Goal: Task Accomplishment & Management: Manage account settings

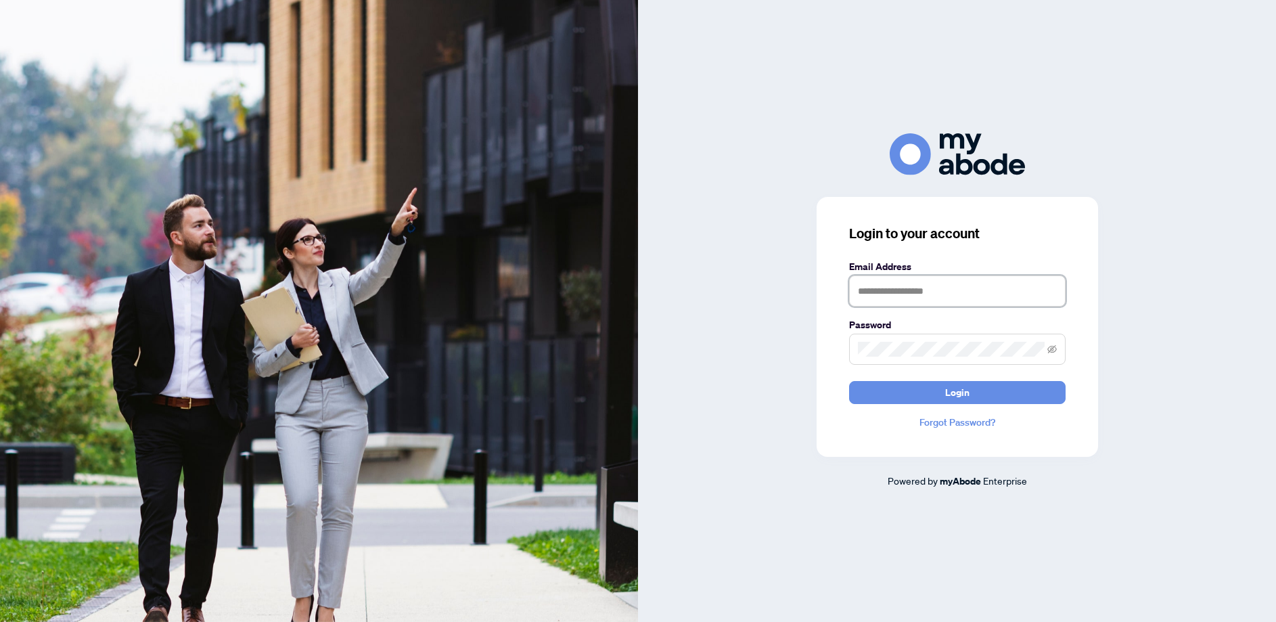
click at [878, 294] on input "text" at bounding box center [957, 290] width 217 height 31
click at [946, 382] on span "Login" at bounding box center [957, 393] width 24 height 22
click at [983, 292] on input "**********" at bounding box center [957, 290] width 217 height 31
type input "**********"
click at [957, 388] on span "Login" at bounding box center [957, 393] width 24 height 22
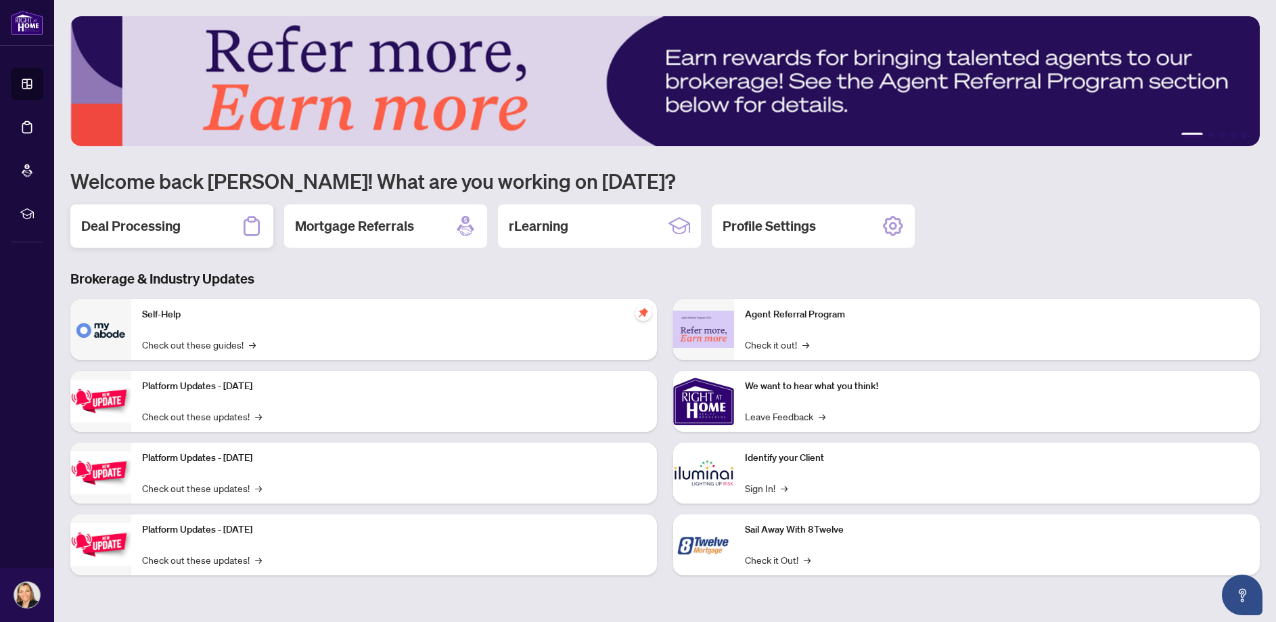
click at [162, 233] on h2 "Deal Processing" at bounding box center [130, 226] width 99 height 19
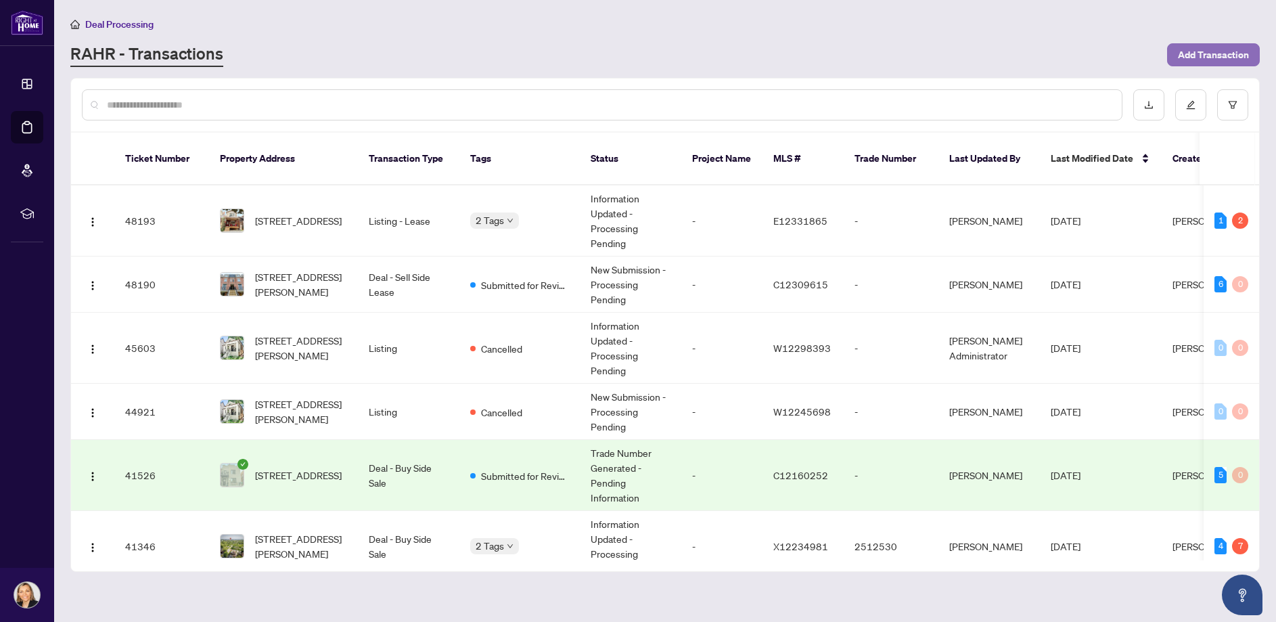
click at [1209, 49] on span "Add Transaction" at bounding box center [1213, 55] width 71 height 22
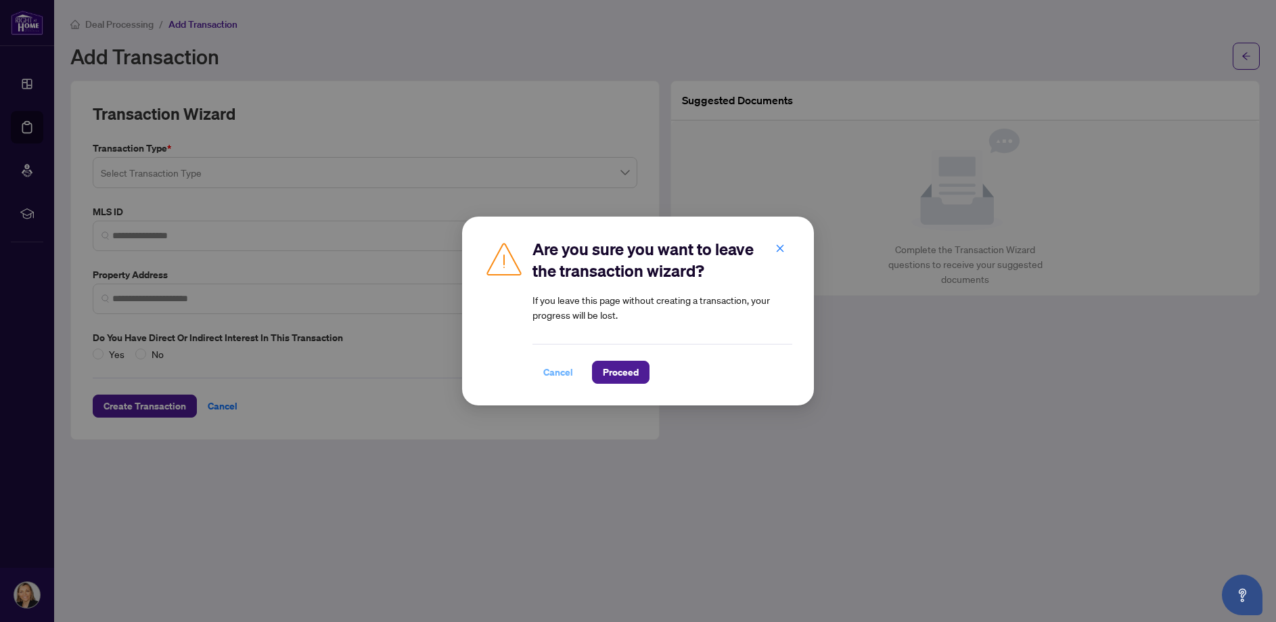
click at [554, 374] on span "Cancel" at bounding box center [558, 372] width 30 height 22
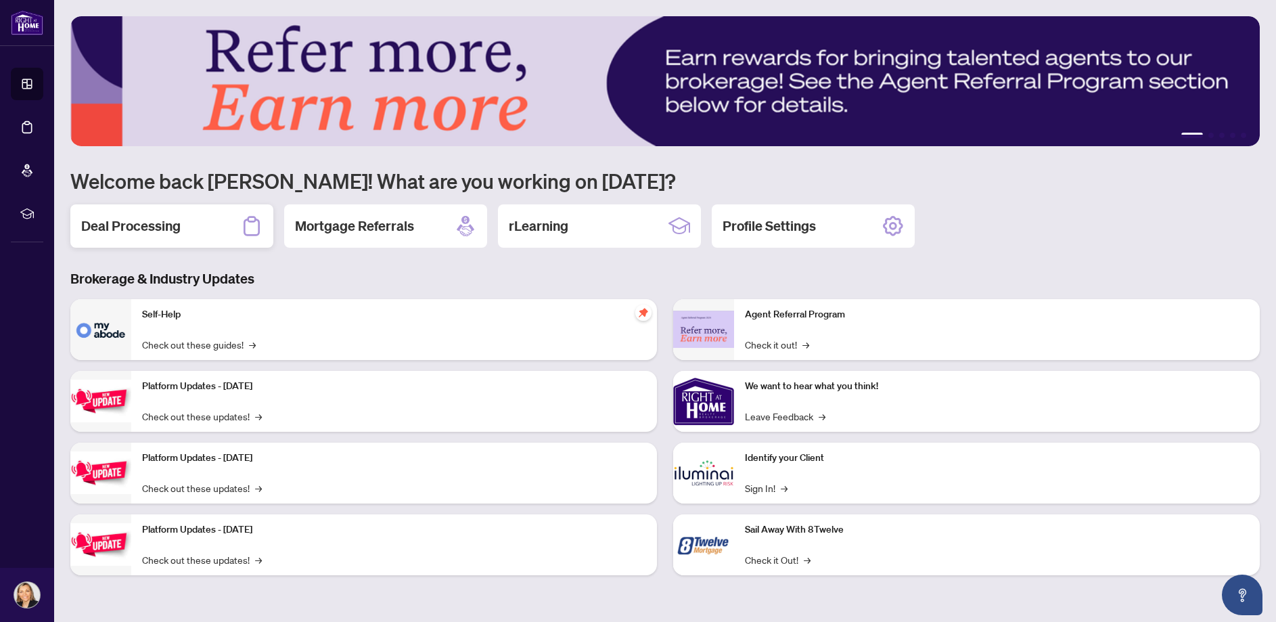
click at [131, 231] on h2 "Deal Processing" at bounding box center [130, 226] width 99 height 19
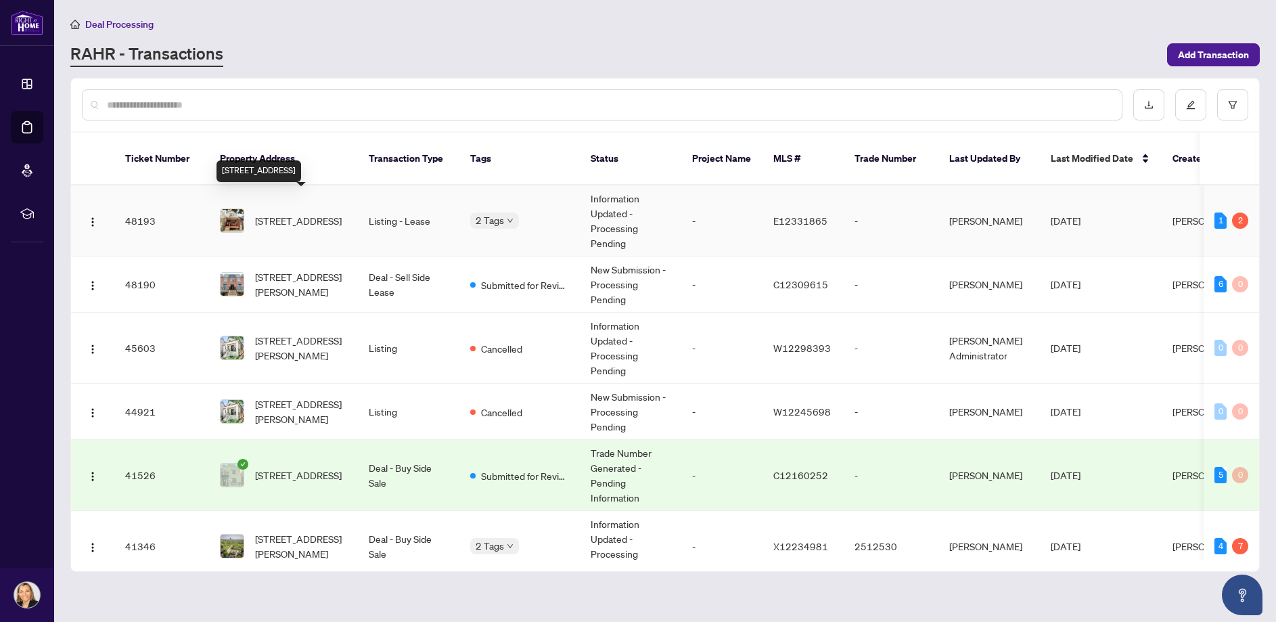
click at [283, 213] on span "[STREET_ADDRESS]" at bounding box center [298, 220] width 87 height 15
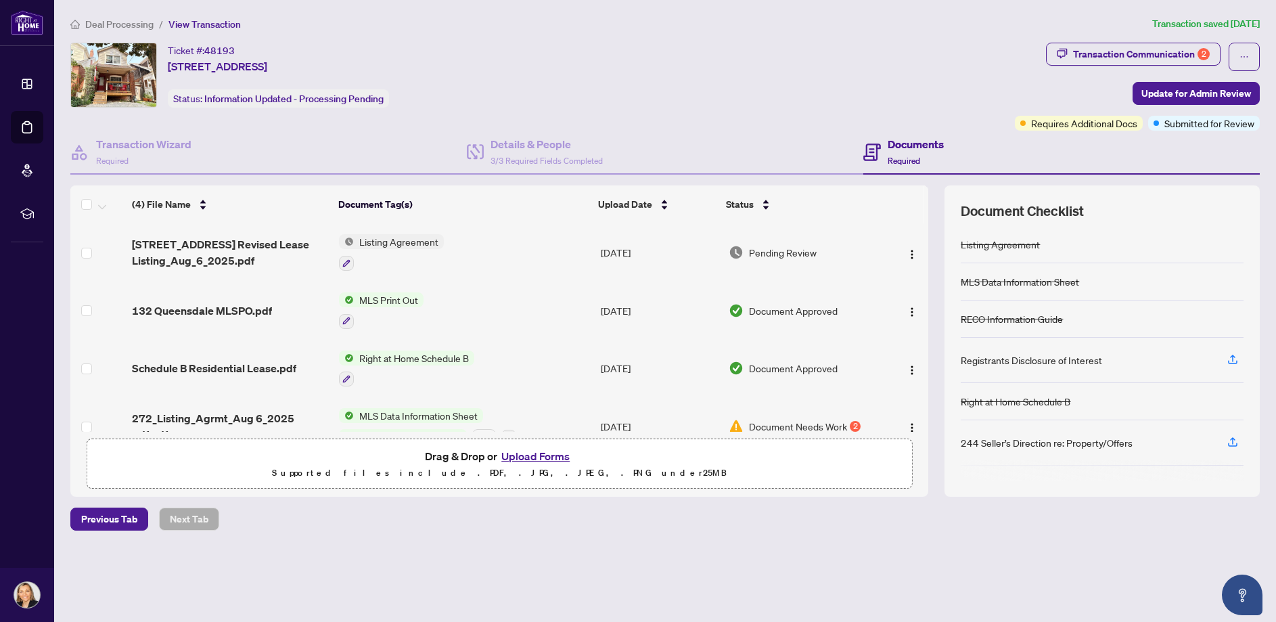
scroll to position [27, 0]
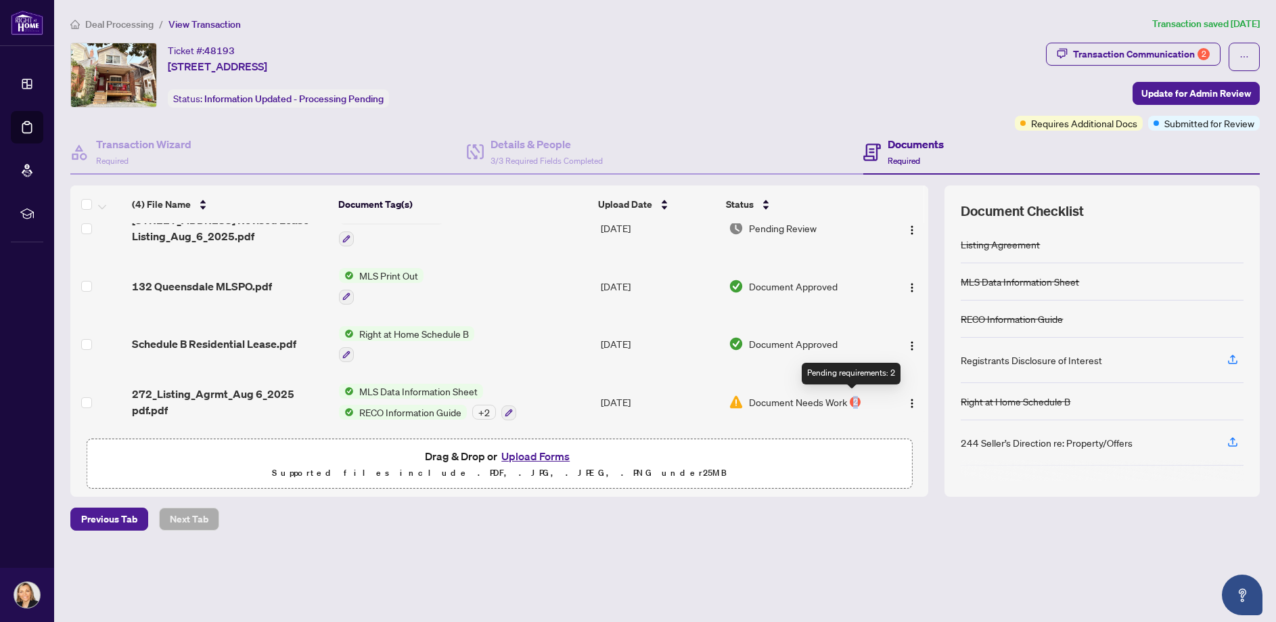
click at [853, 399] on div "2" at bounding box center [855, 402] width 11 height 11
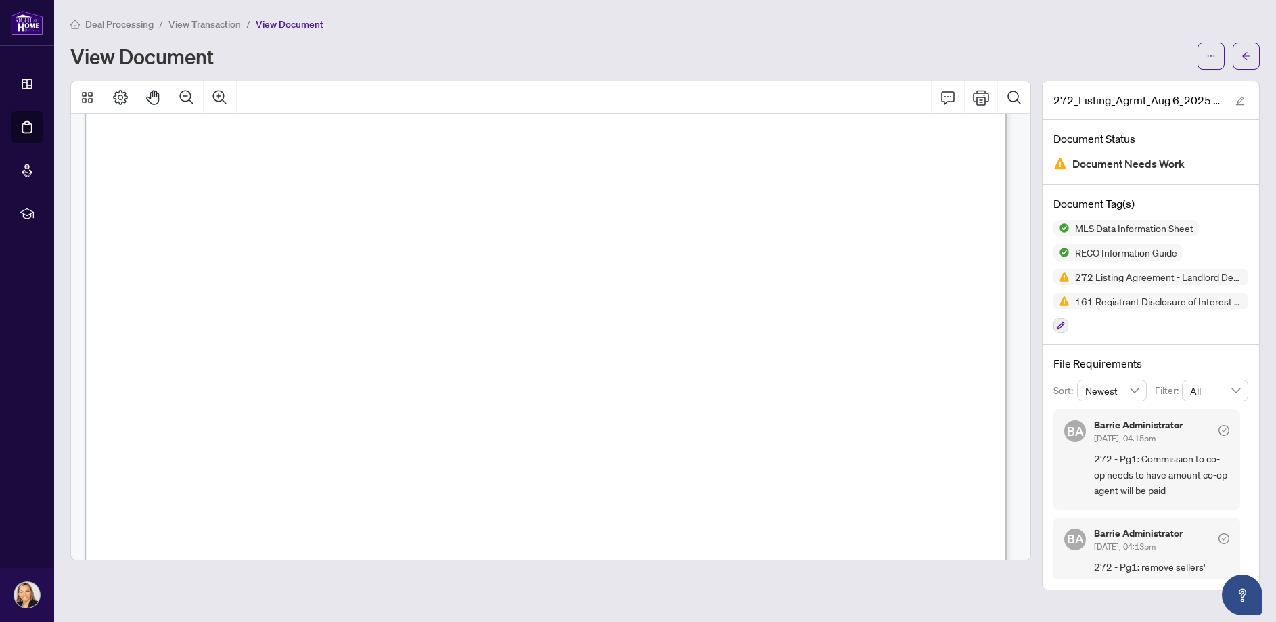
scroll to position [1827, 0]
